Goal: Browse casually

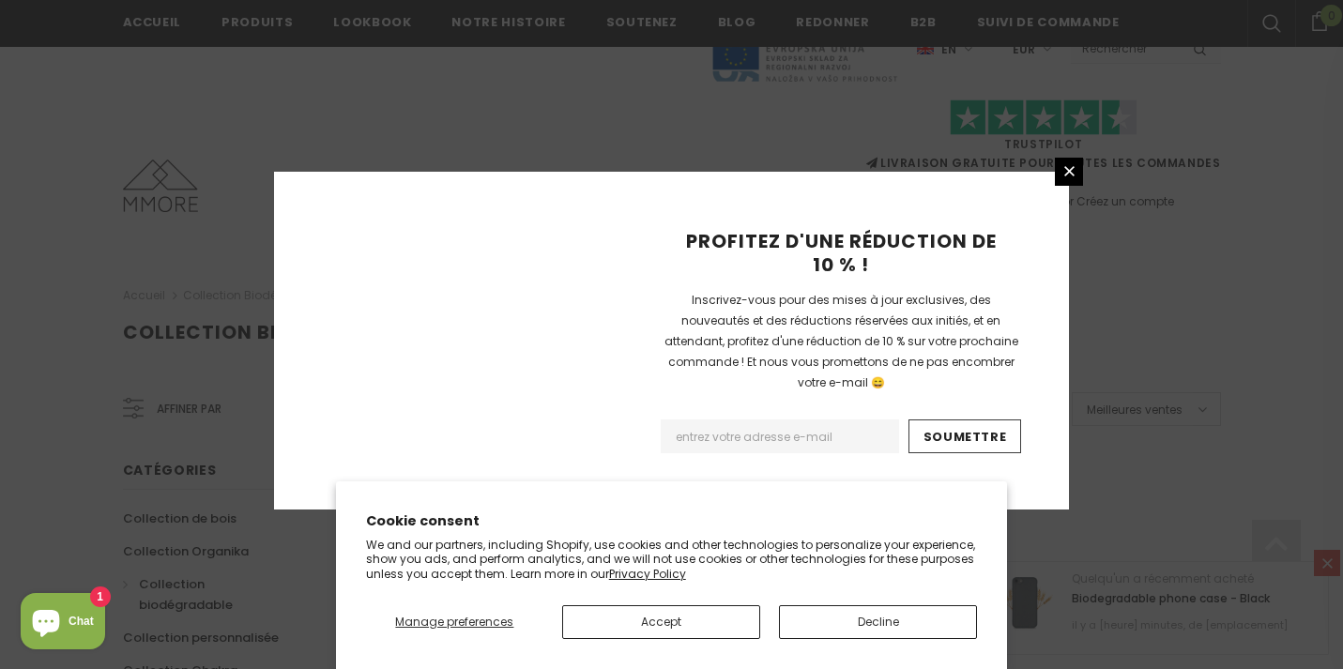
scroll to position [1300, 0]
